Goal: Find specific page/section: Find specific page/section

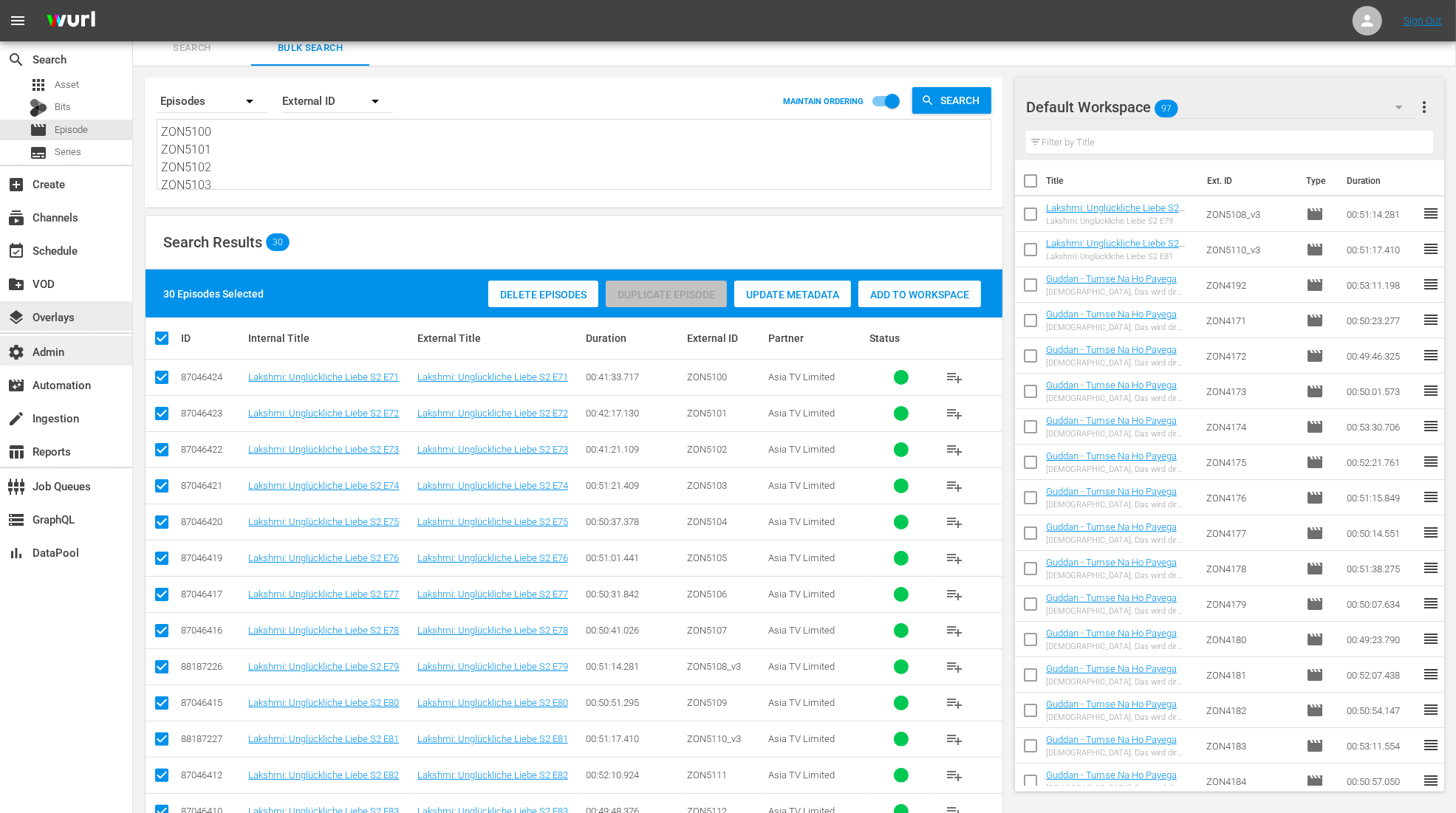
scroll to position [462, 0]
click at [68, 218] on div "subscriptions Channels" at bounding box center [41, 215] width 83 height 13
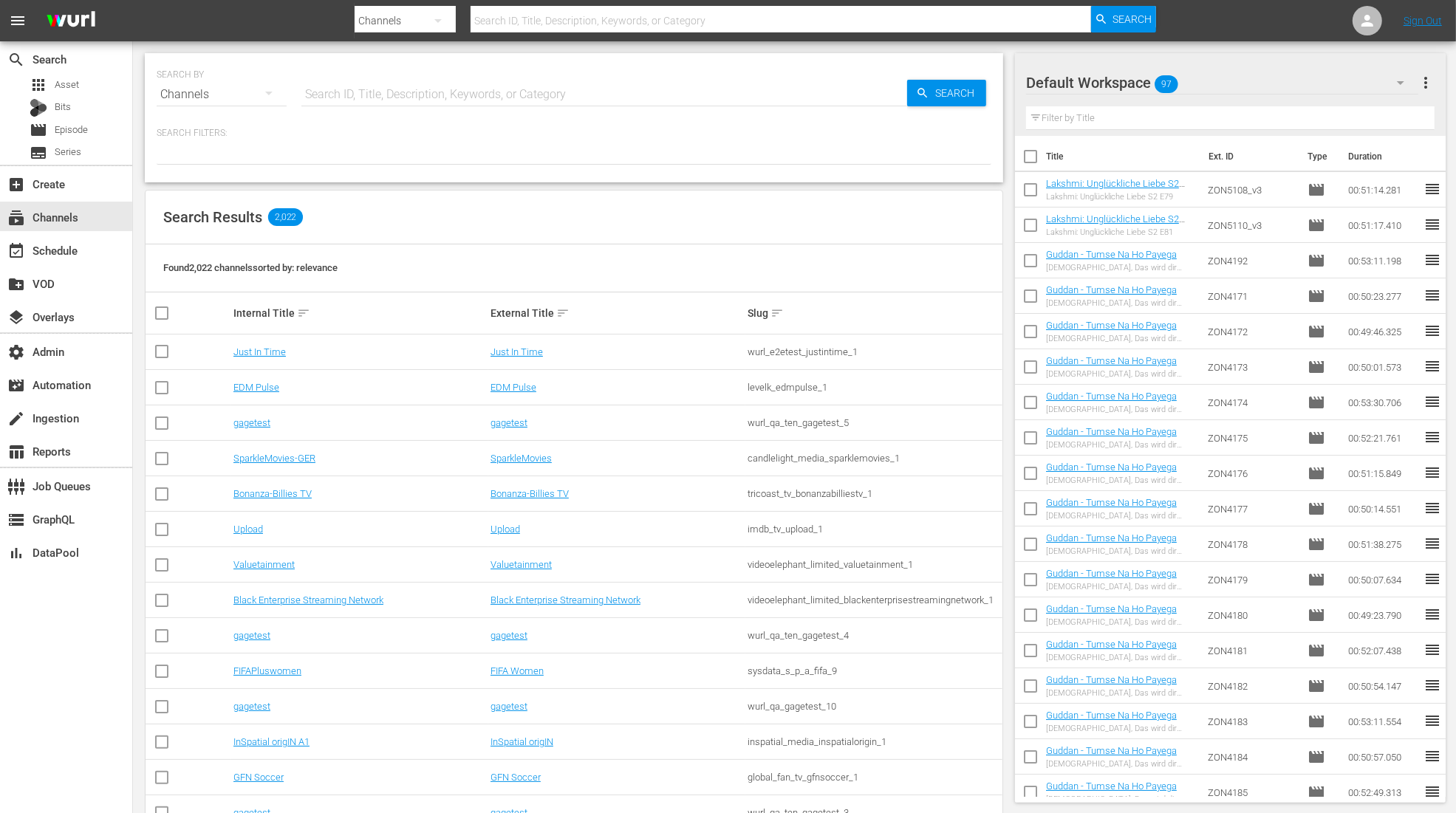
click at [335, 95] on input "text" at bounding box center [604, 95] width 606 height 36
type input "zee"
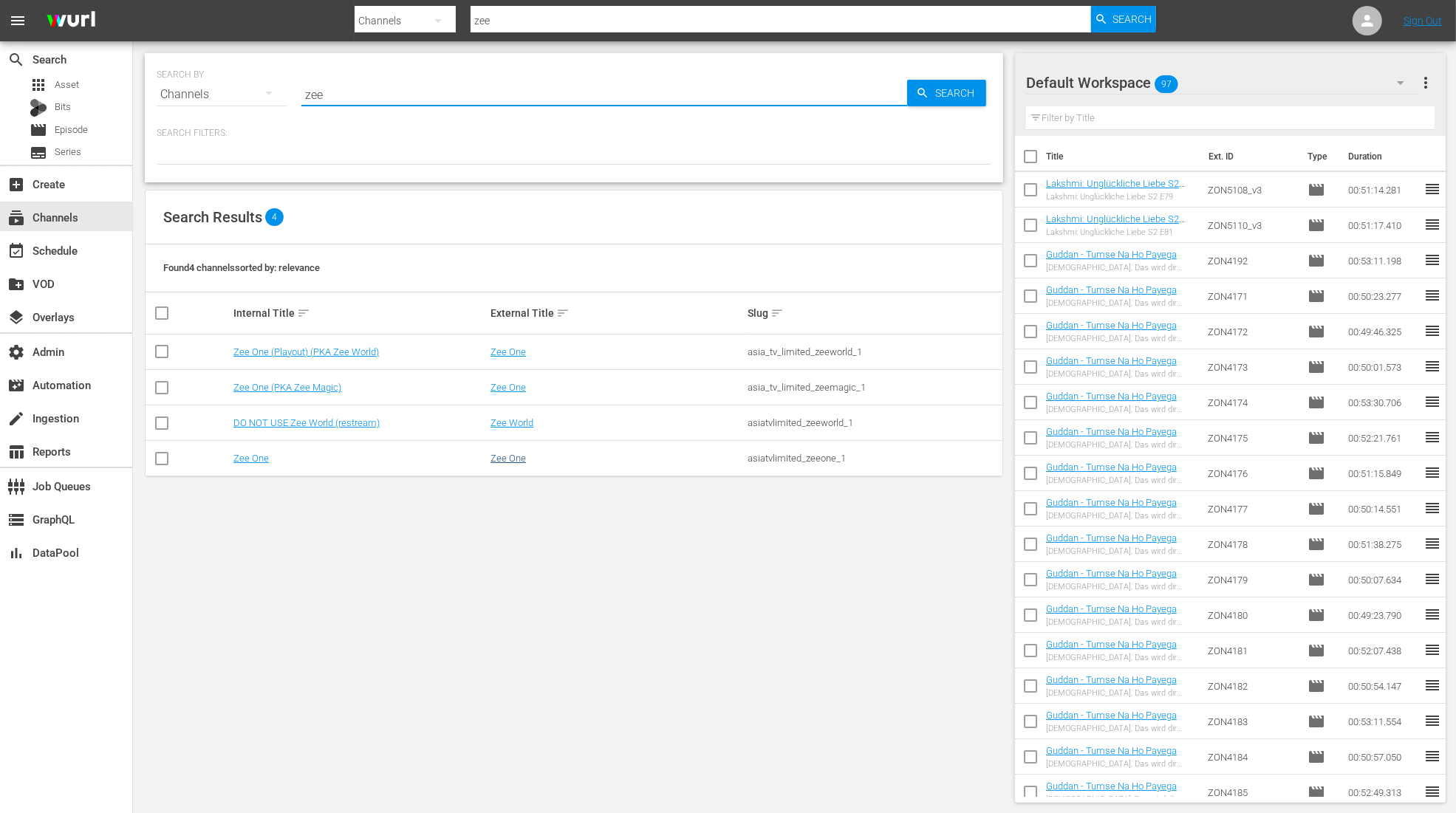
type input "zee"
click at [506, 461] on link "Zee One" at bounding box center [508, 458] width 36 height 11
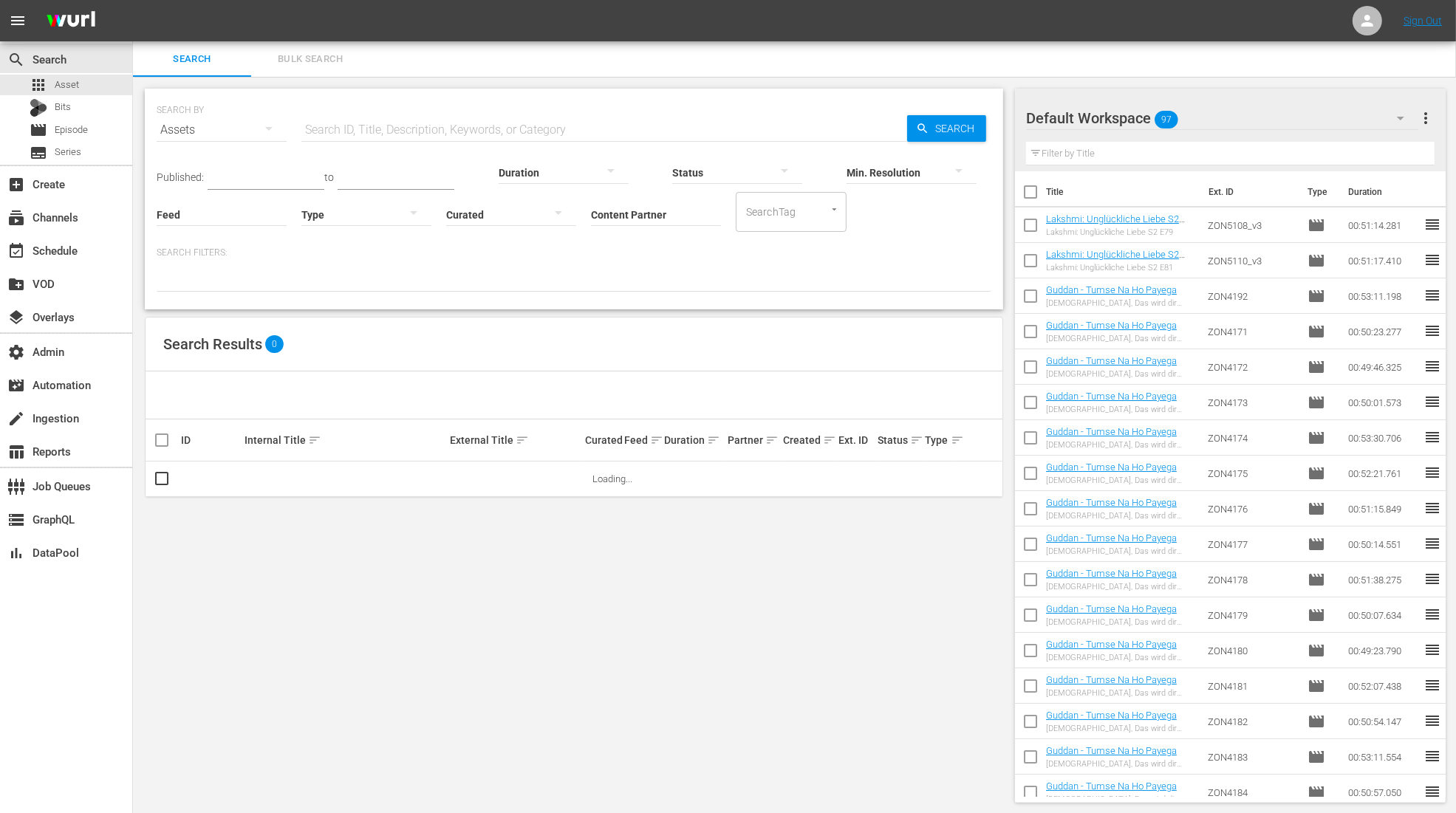
click at [422, 120] on input "text" at bounding box center [604, 130] width 606 height 36
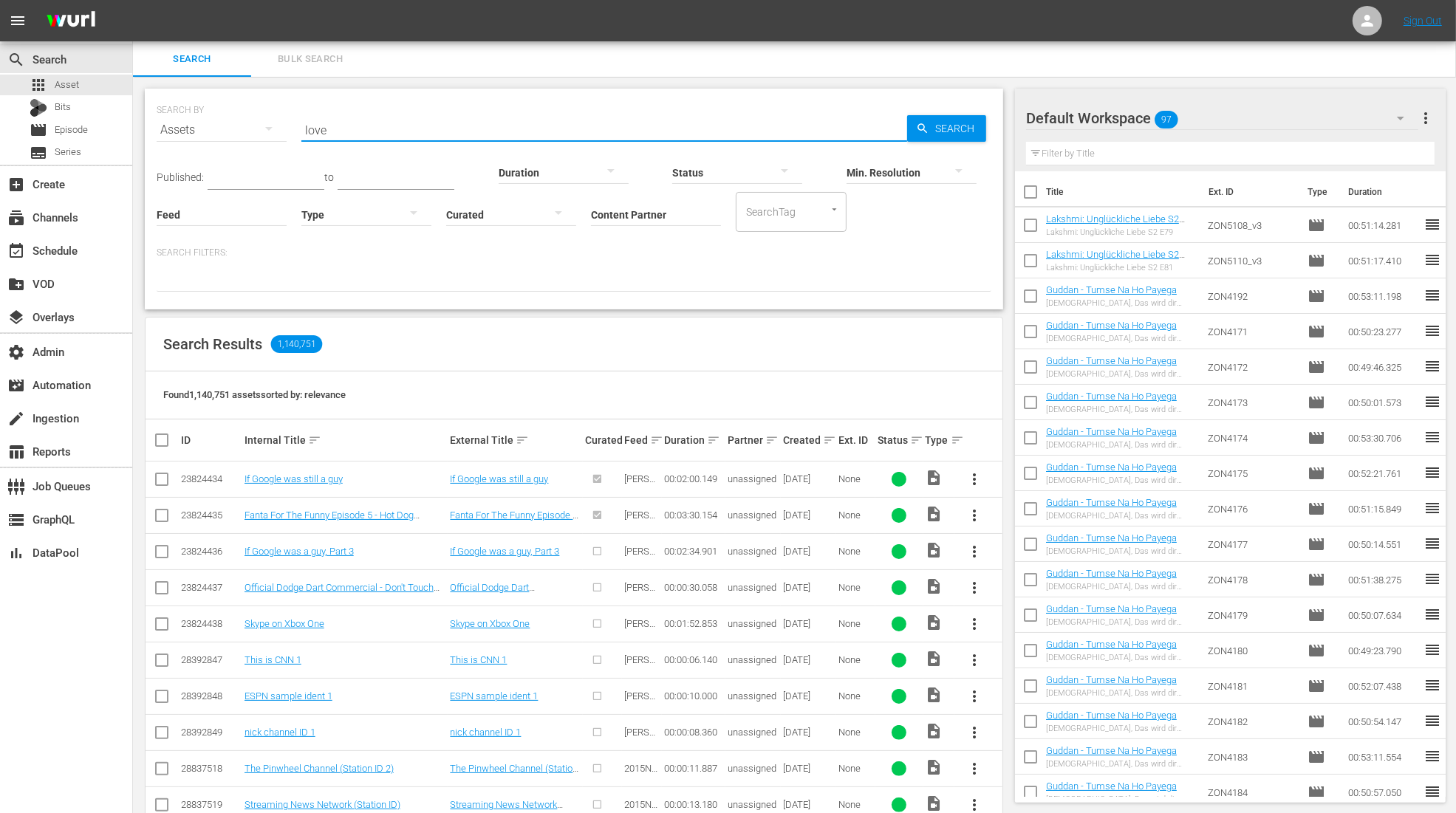
type input "love"
click at [655, 248] on p "Search Filters:" at bounding box center [574, 253] width 834 height 13
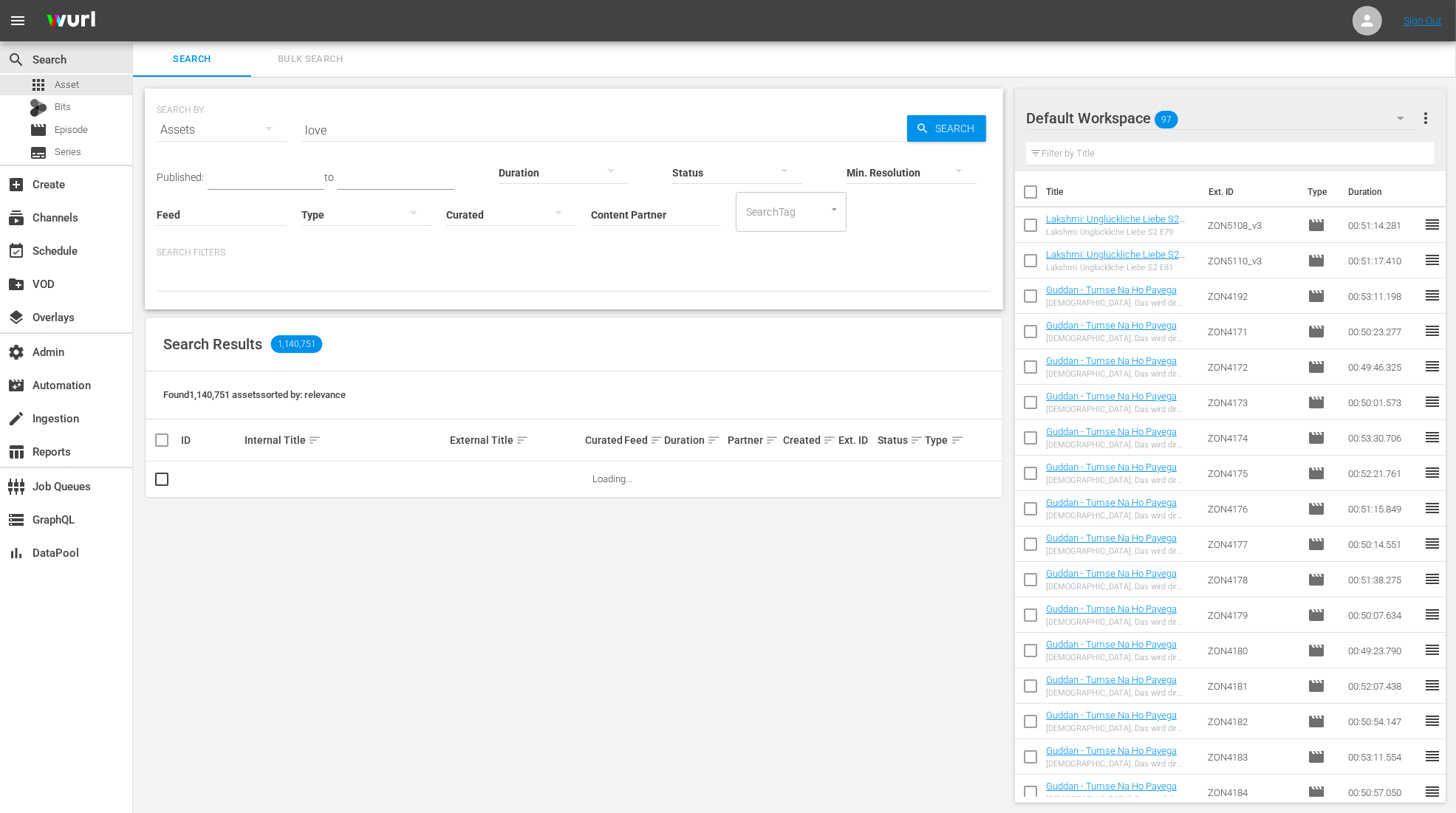
click at [637, 212] on input "Content Partner" at bounding box center [656, 215] width 130 height 53
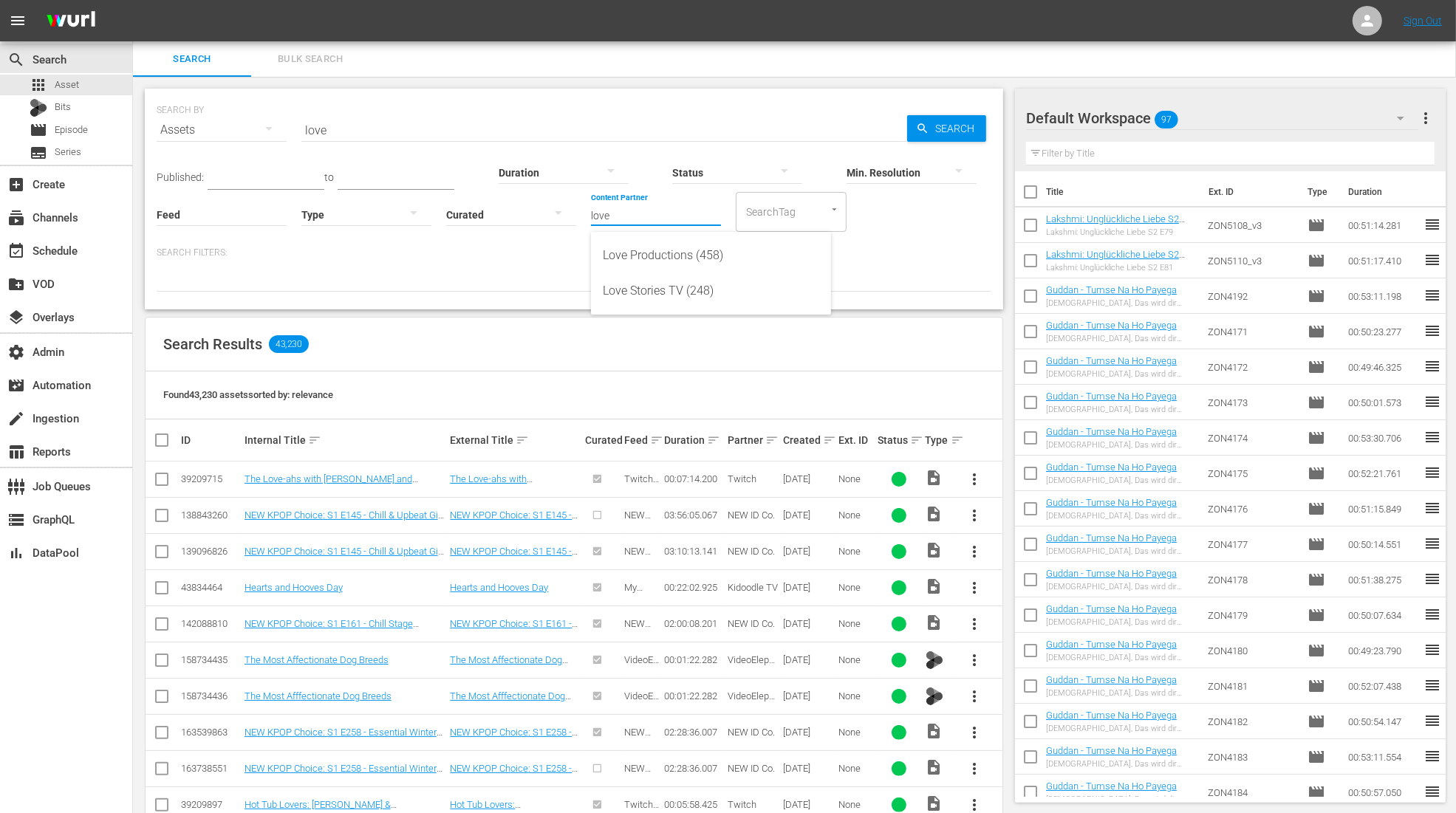
type input "love"
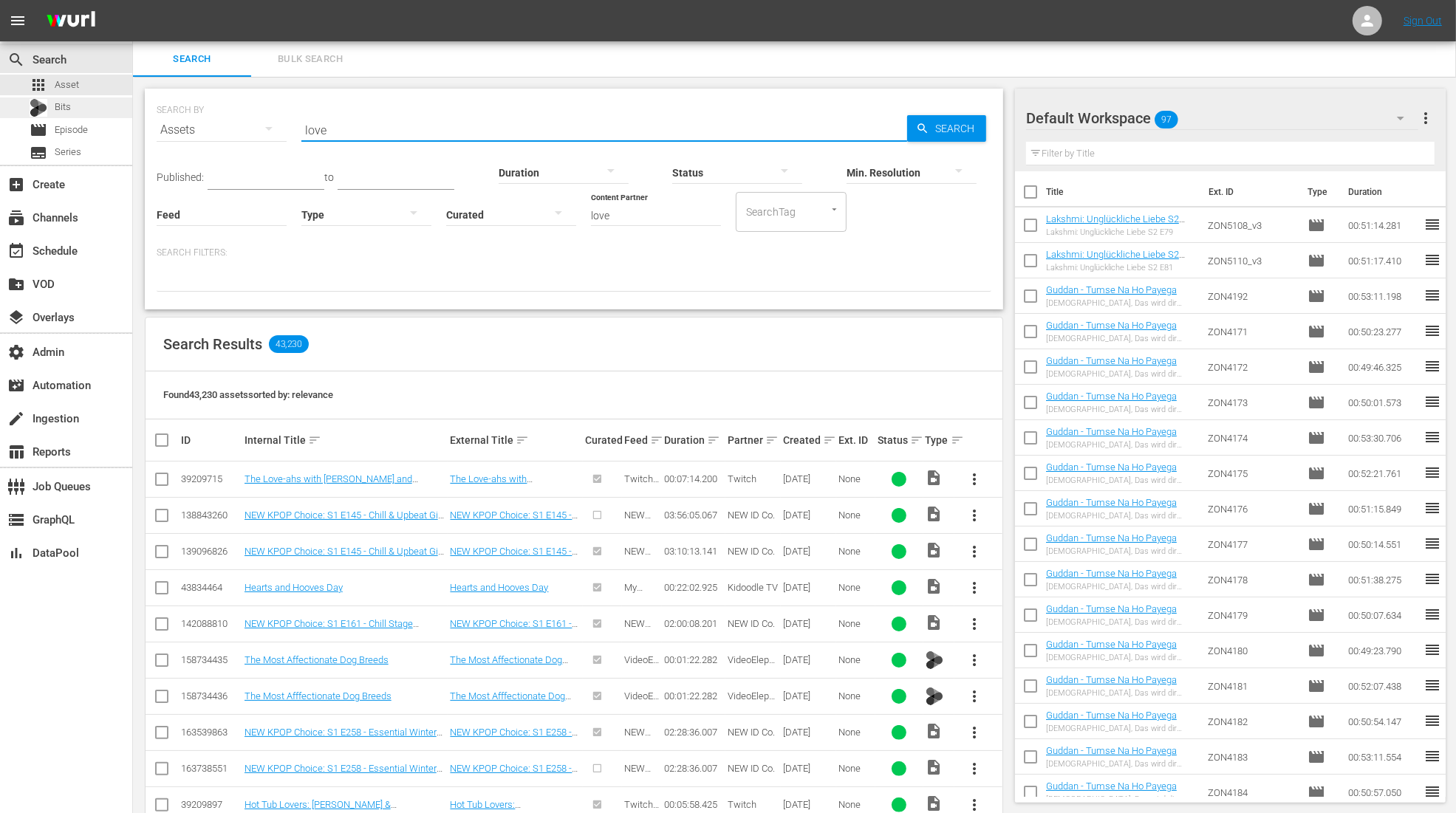
drag, startPoint x: 386, startPoint y: 122, endPoint x: 130, endPoint y: 114, distance: 256.1
click at [142, 116] on div "SEARCH BY Search By Assets Search ID, Title, Description, Keywords, or Category…" at bounding box center [574, 662] width 882 height 1171
drag, startPoint x: 330, startPoint y: 135, endPoint x: 160, endPoint y: 96, distance: 174.4
click at [169, 99] on div "SEARCH BY Search By Assets Search ID, Title, Description, Keywords, or Category…" at bounding box center [574, 121] width 834 height 53
click at [659, 216] on input "love" at bounding box center [656, 215] width 130 height 53
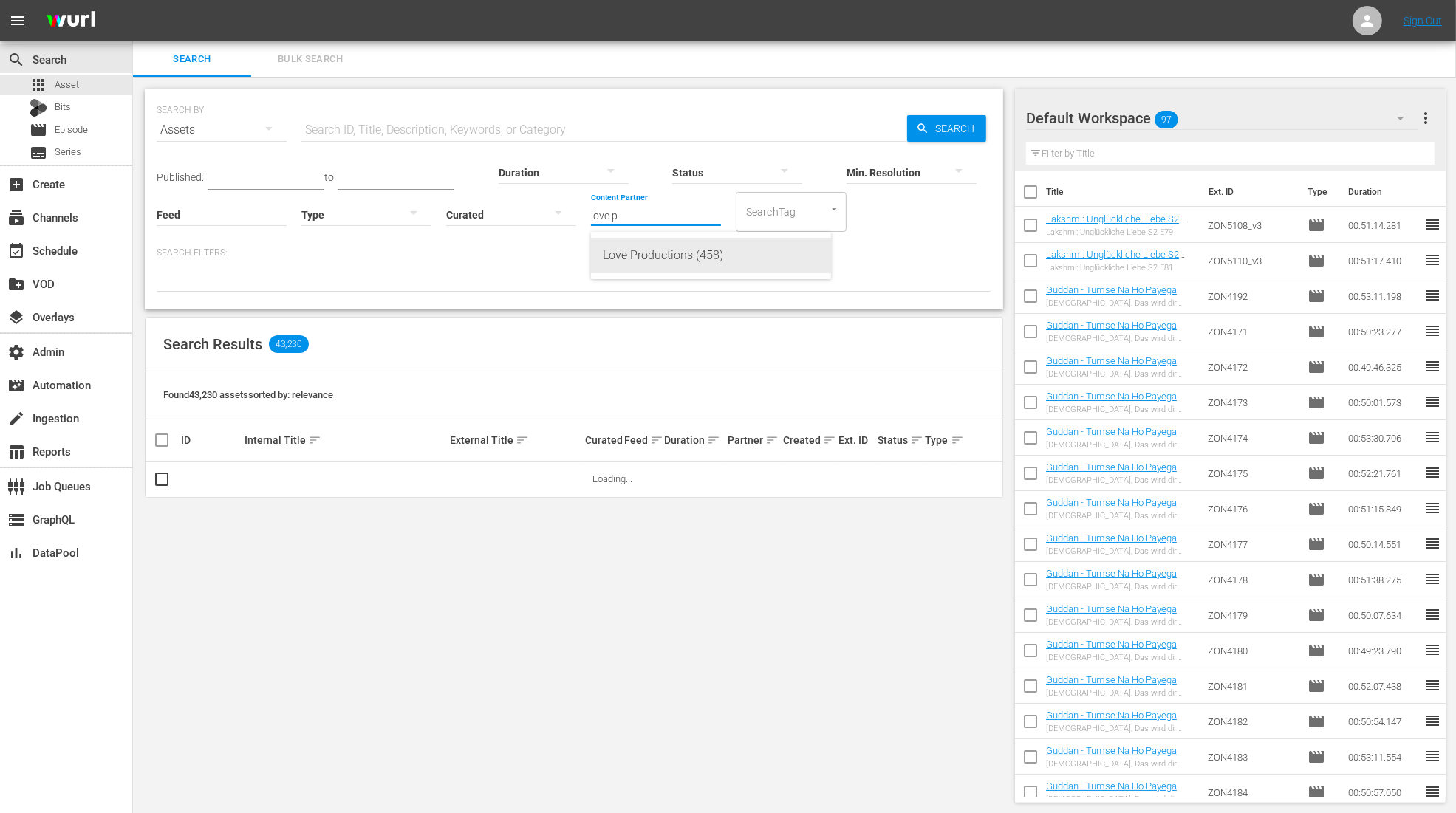
click at [636, 254] on div "Love Productions (458)" at bounding box center [711, 256] width 216 height 36
type input "Love Productions (458)"
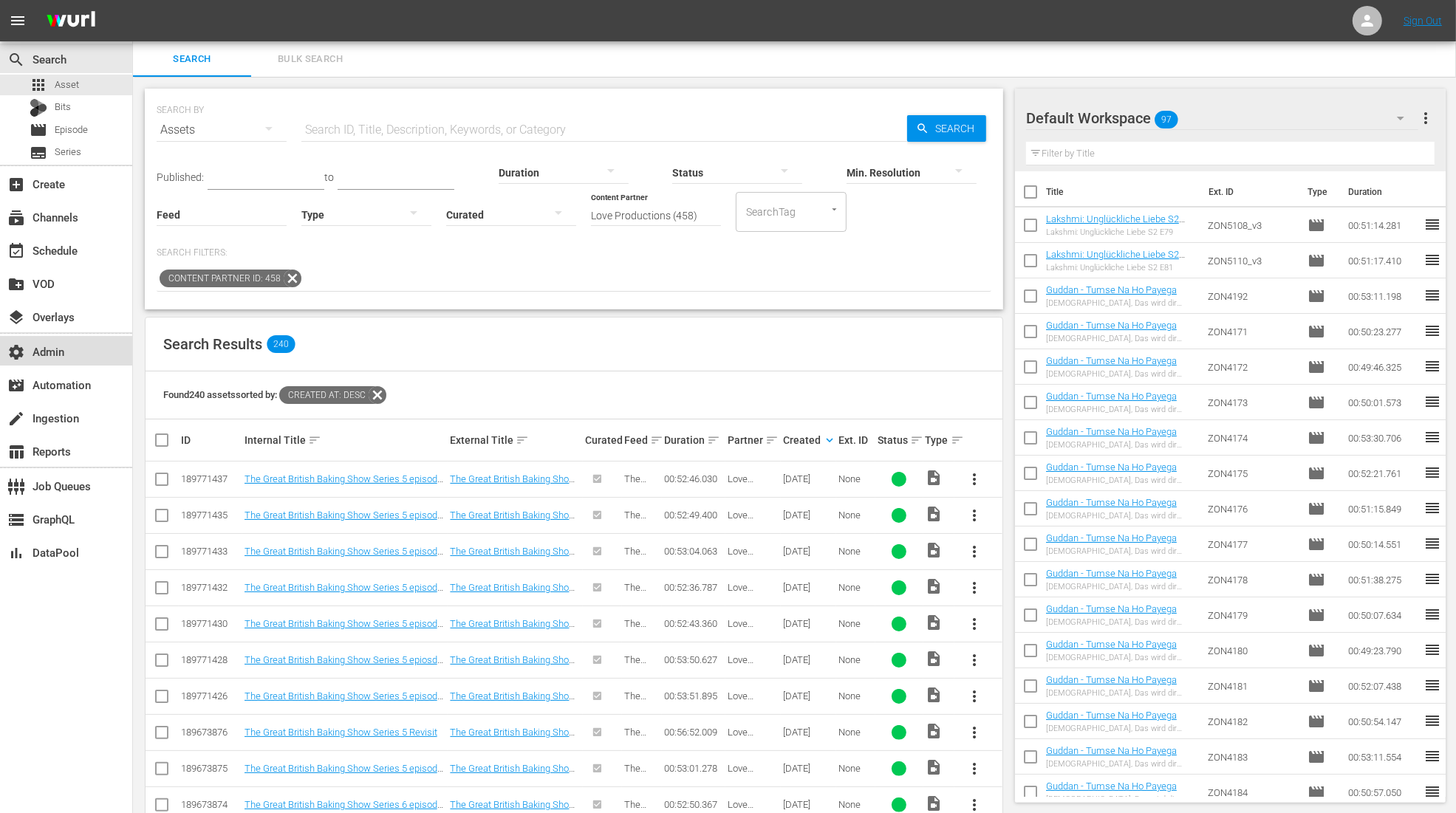
click at [66, 357] on div "settings Admin" at bounding box center [66, 351] width 132 height 30
